Goal: Check status: Check status

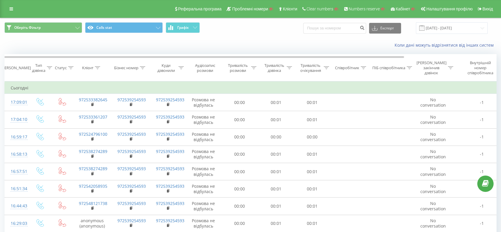
click at [9, 5] on link at bounding box center [11, 9] width 11 height 8
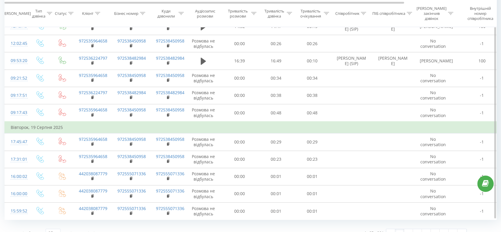
scroll to position [338, 0]
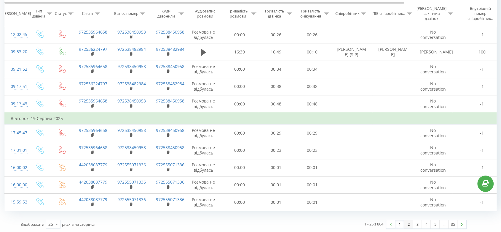
click at [408, 223] on link "2" at bounding box center [408, 224] width 9 height 8
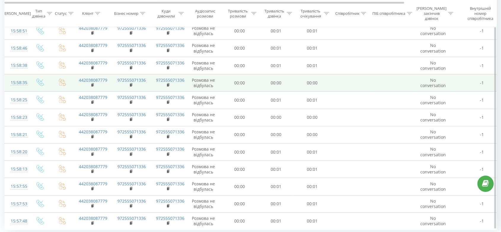
scroll to position [315, 0]
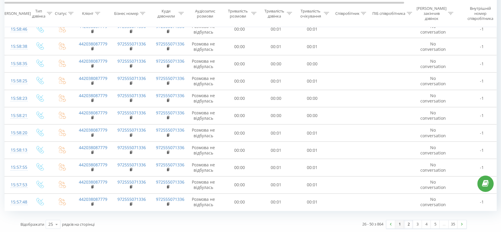
click at [400, 224] on link "1" at bounding box center [399, 224] width 9 height 8
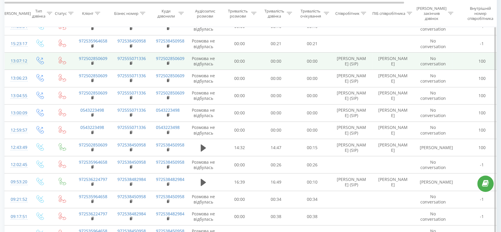
scroll to position [39, 0]
